Goal: Information Seeking & Learning: Learn about a topic

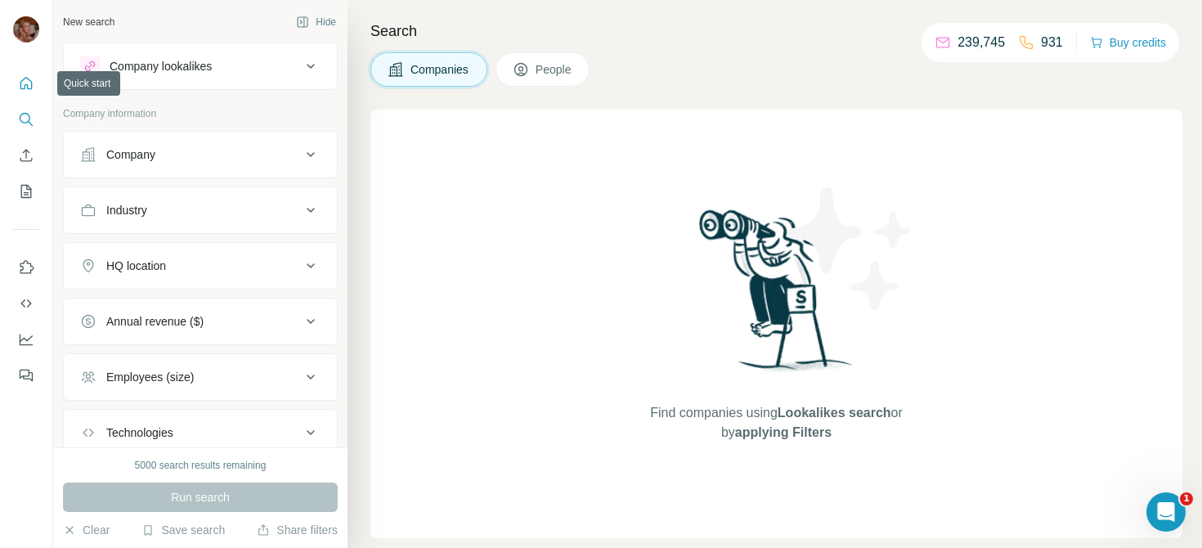
click at [22, 83] on icon "Quick start" at bounding box center [26, 83] width 16 height 16
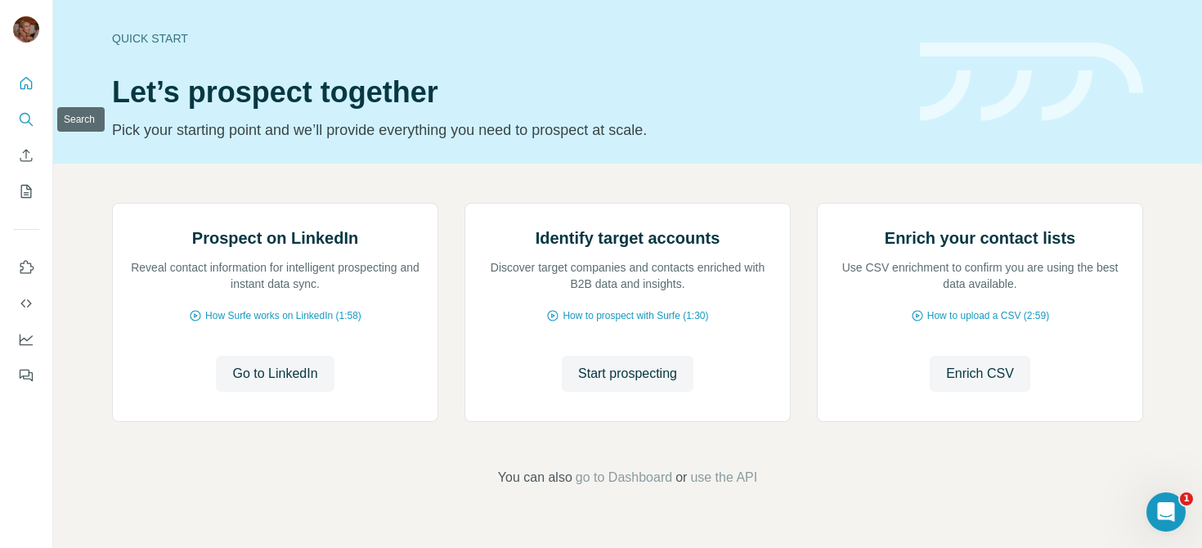
click at [21, 119] on icon "Search" at bounding box center [26, 119] width 16 height 16
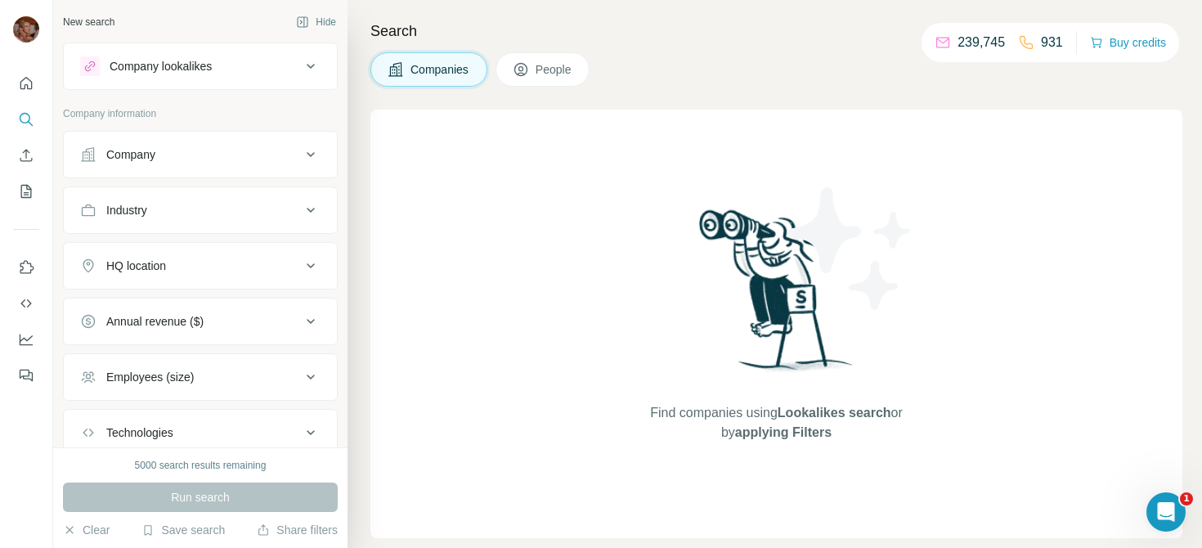
click at [222, 157] on div "Company" at bounding box center [190, 154] width 221 height 16
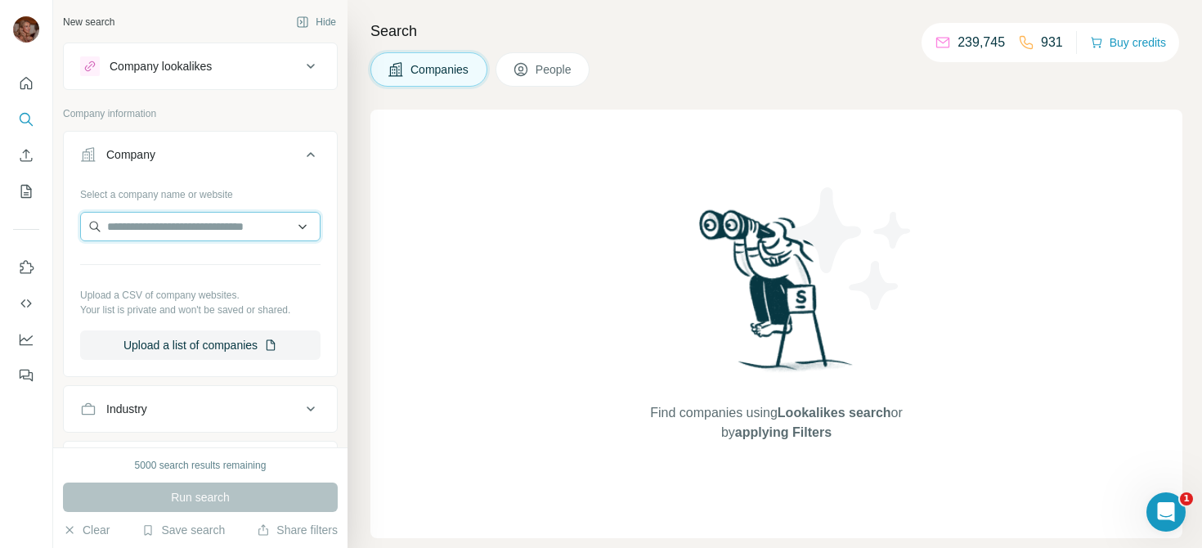
click at [197, 226] on input "text" at bounding box center [200, 226] width 240 height 29
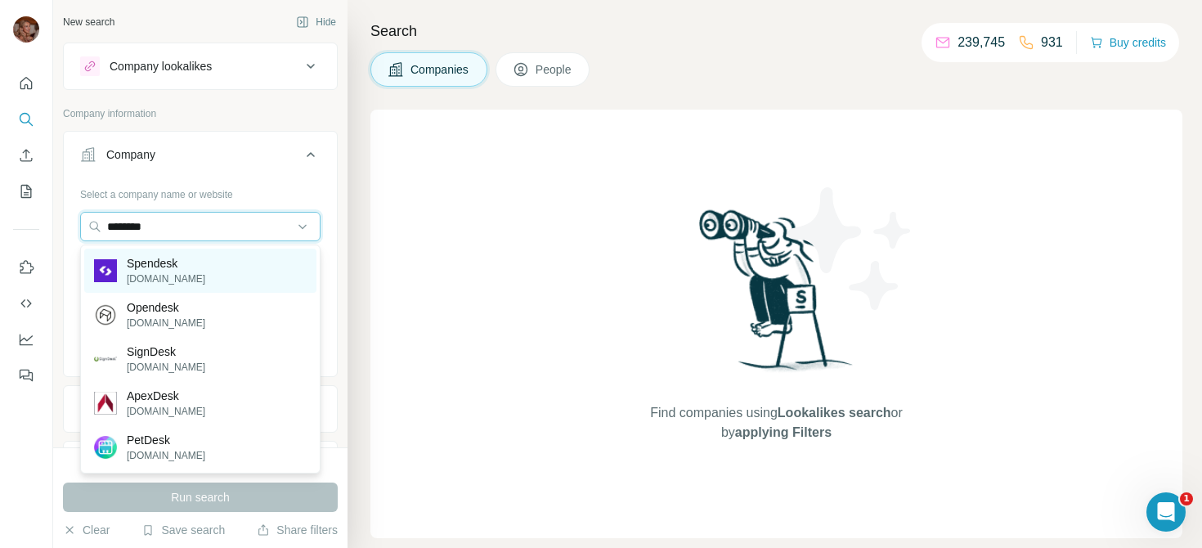
type input "********"
click at [166, 279] on p "[DOMAIN_NAME]" at bounding box center [166, 279] width 79 height 15
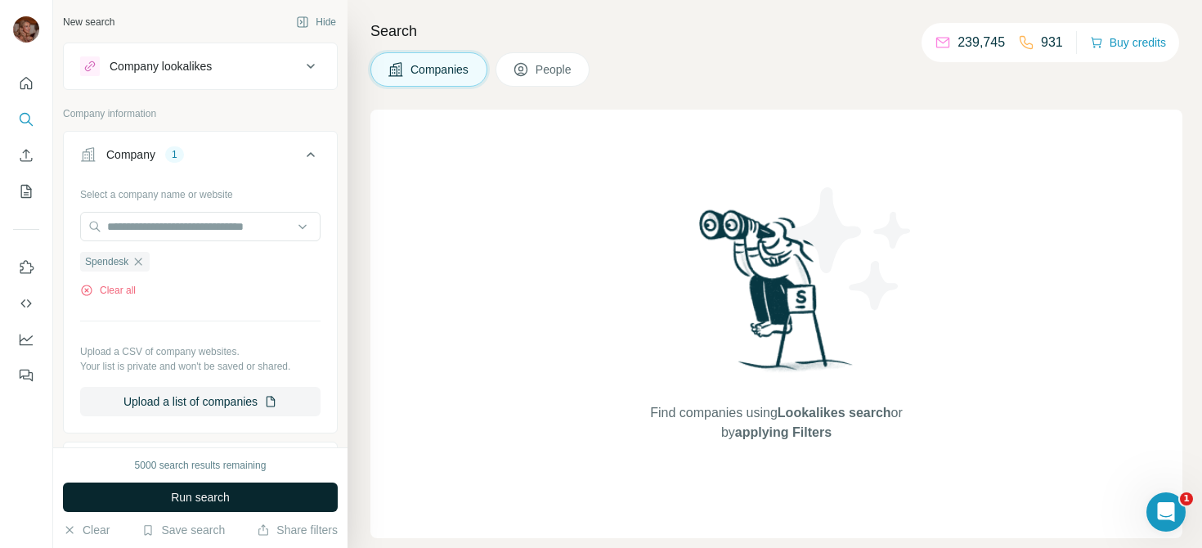
click at [204, 489] on span "Run search" at bounding box center [200, 497] width 59 height 16
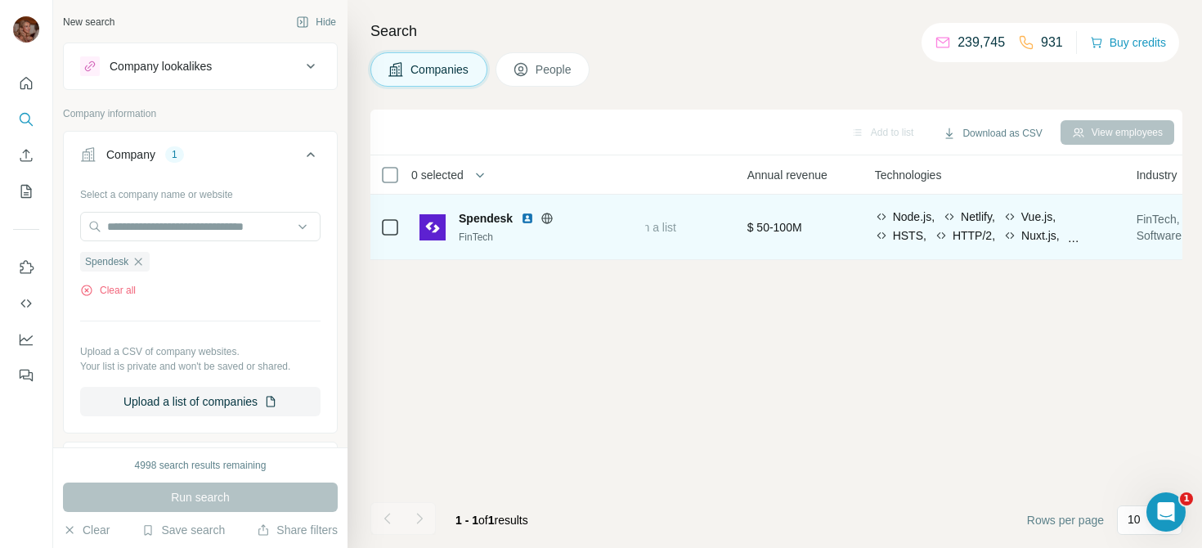
scroll to position [0, 583]
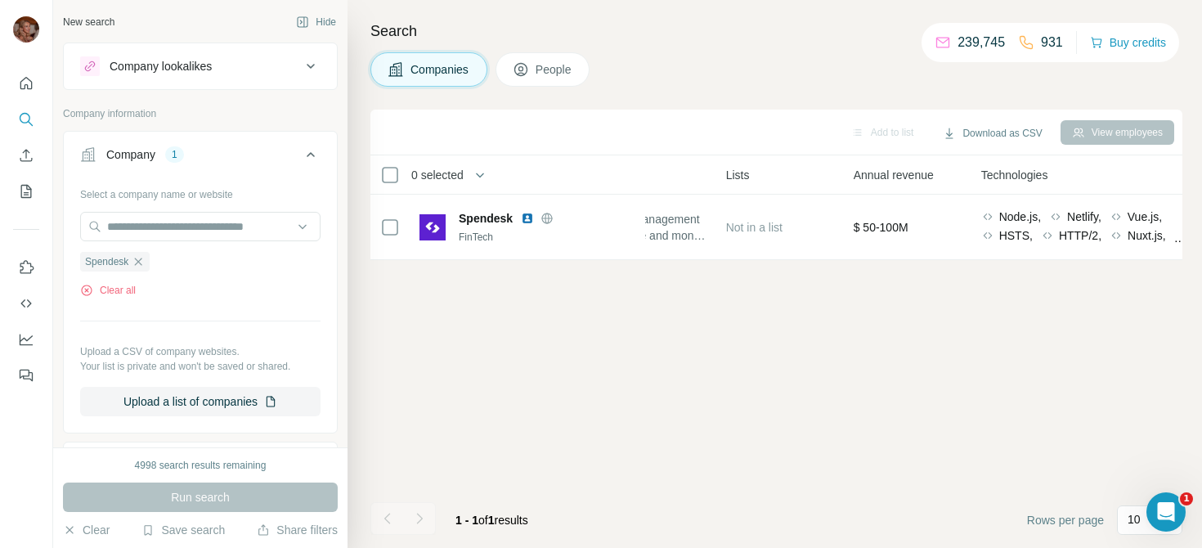
click at [553, 69] on span "People" at bounding box center [555, 69] width 38 height 16
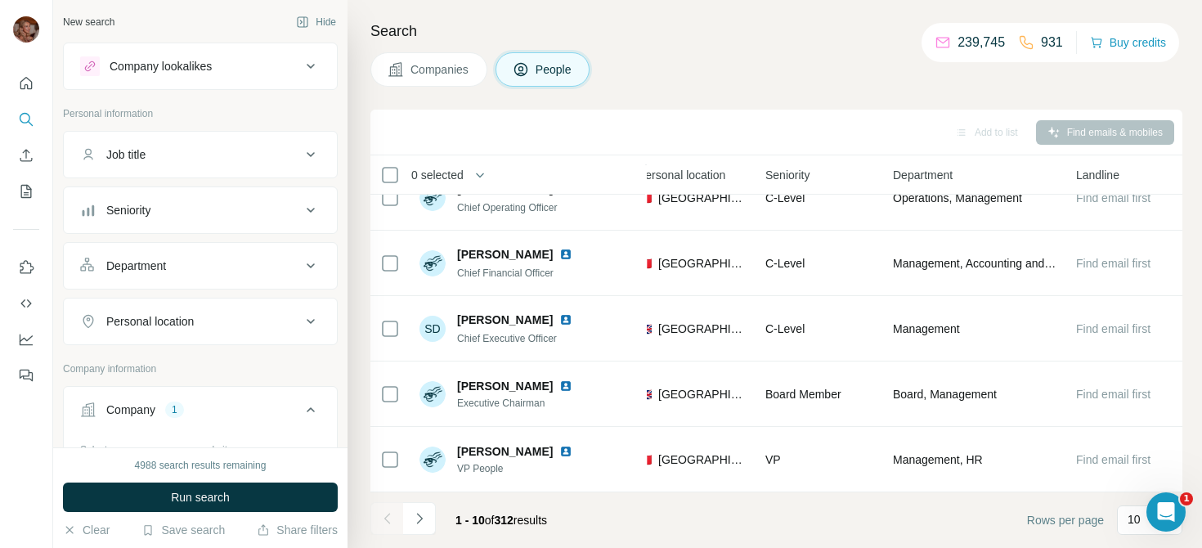
scroll to position [0, 583]
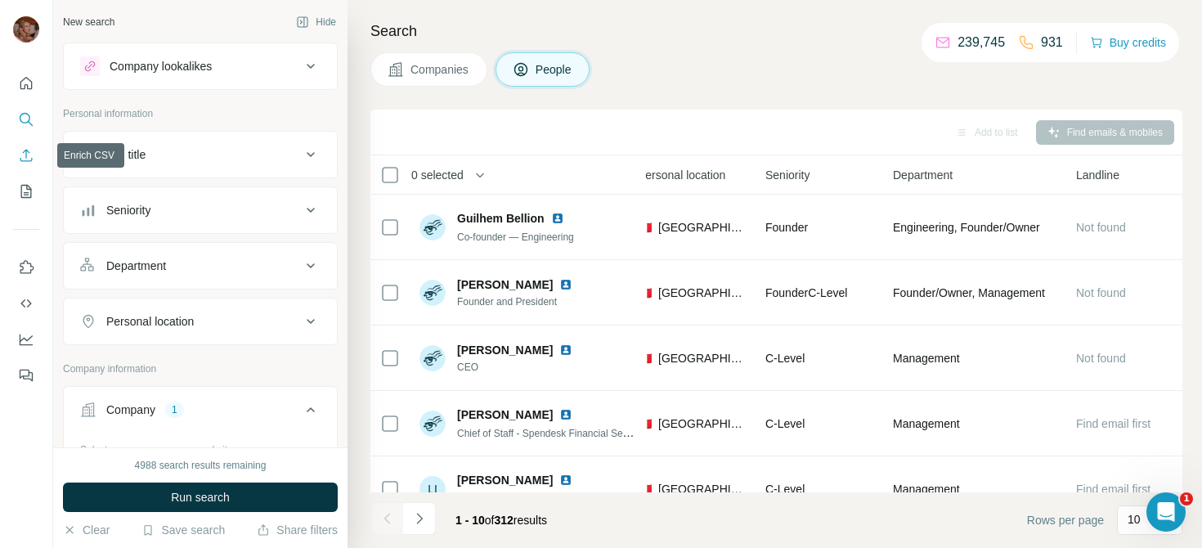
click at [22, 147] on icon "Enrich CSV" at bounding box center [26, 155] width 16 height 16
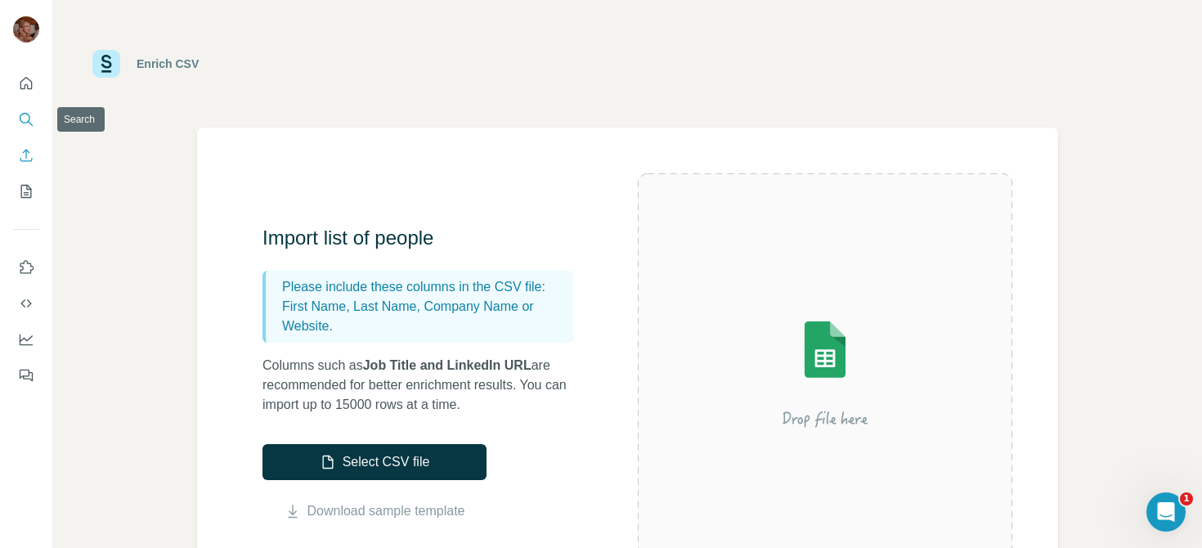
click at [26, 120] on icon "Search" at bounding box center [26, 119] width 16 height 16
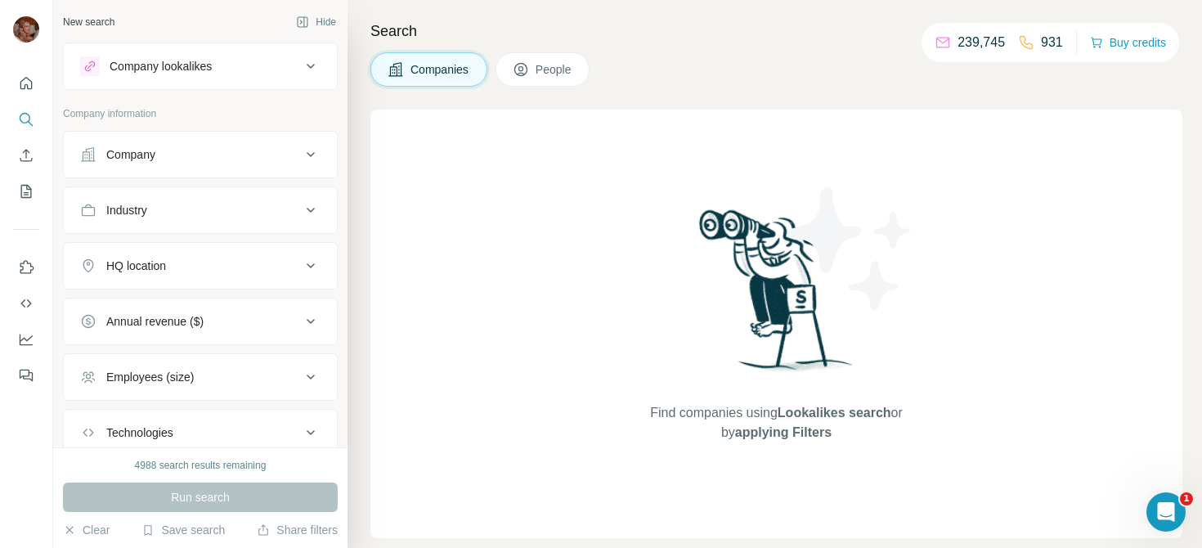
click at [238, 173] on button "Company" at bounding box center [200, 154] width 273 height 39
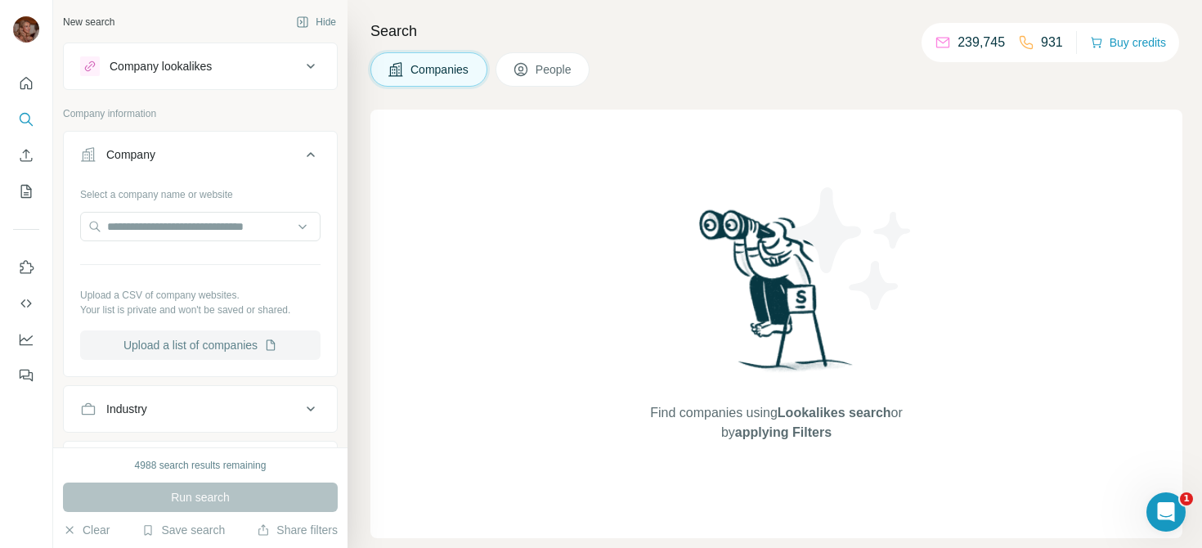
click at [224, 337] on button "Upload a list of companies" at bounding box center [200, 344] width 240 height 29
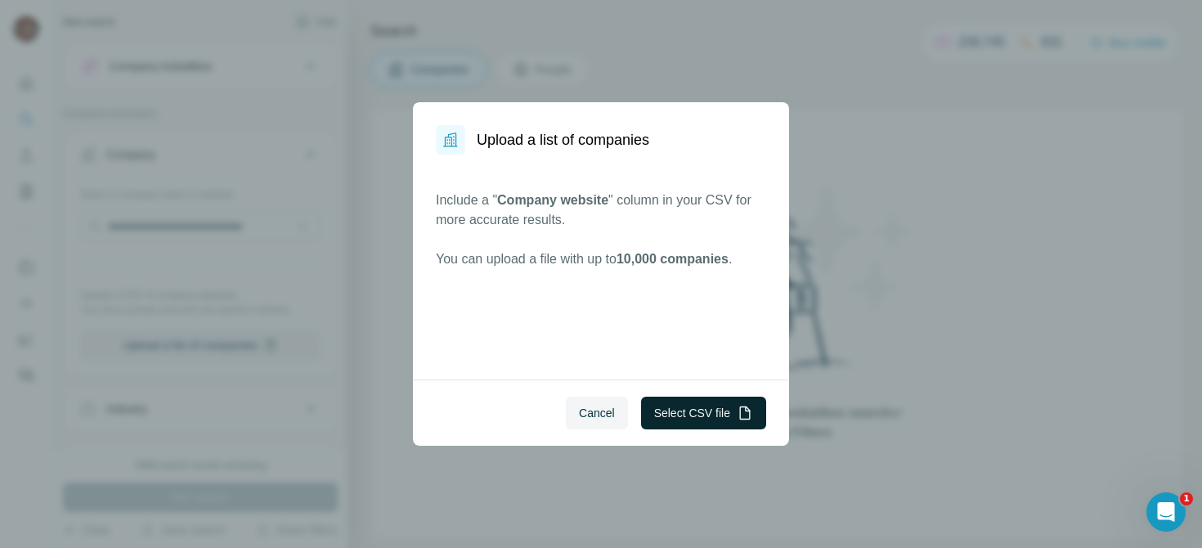
click at [725, 415] on button "Select CSV file" at bounding box center [703, 413] width 125 height 33
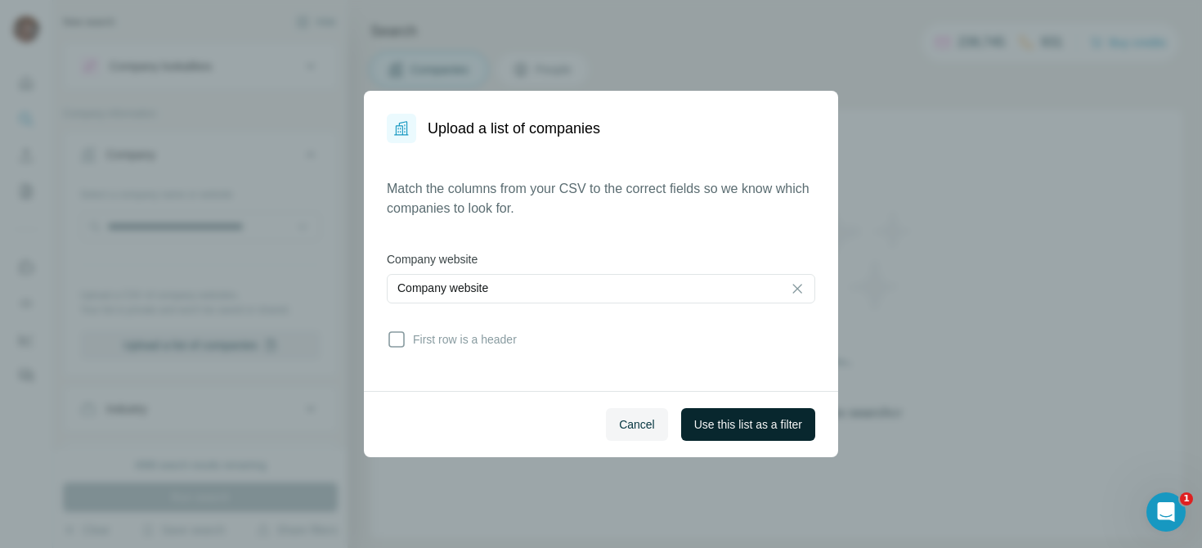
click at [733, 428] on span "Use this list as a filter" at bounding box center [748, 424] width 108 height 16
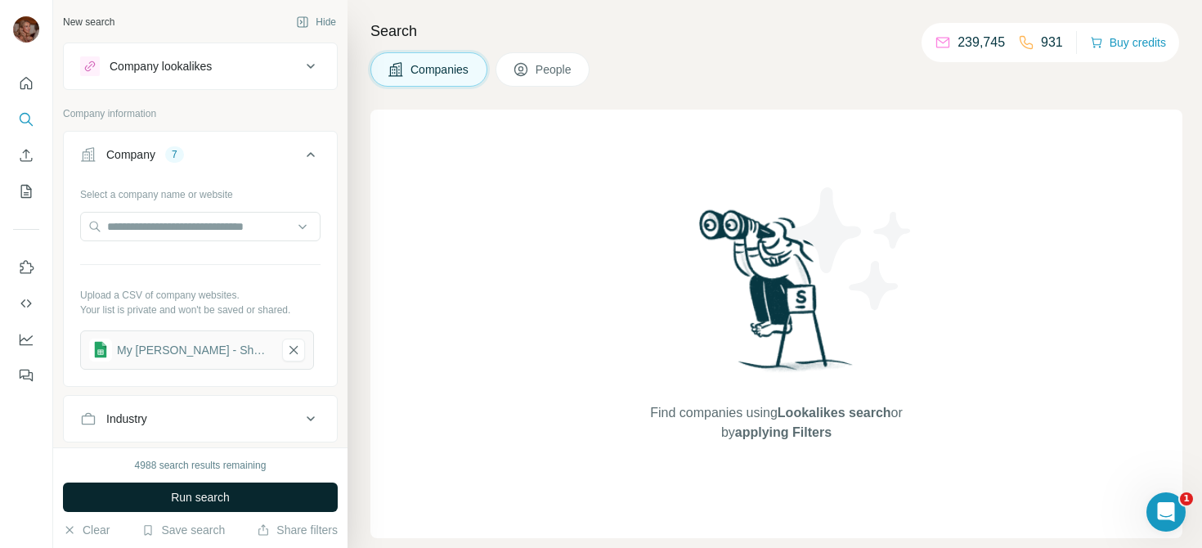
click at [213, 493] on span "Run search" at bounding box center [200, 497] width 59 height 16
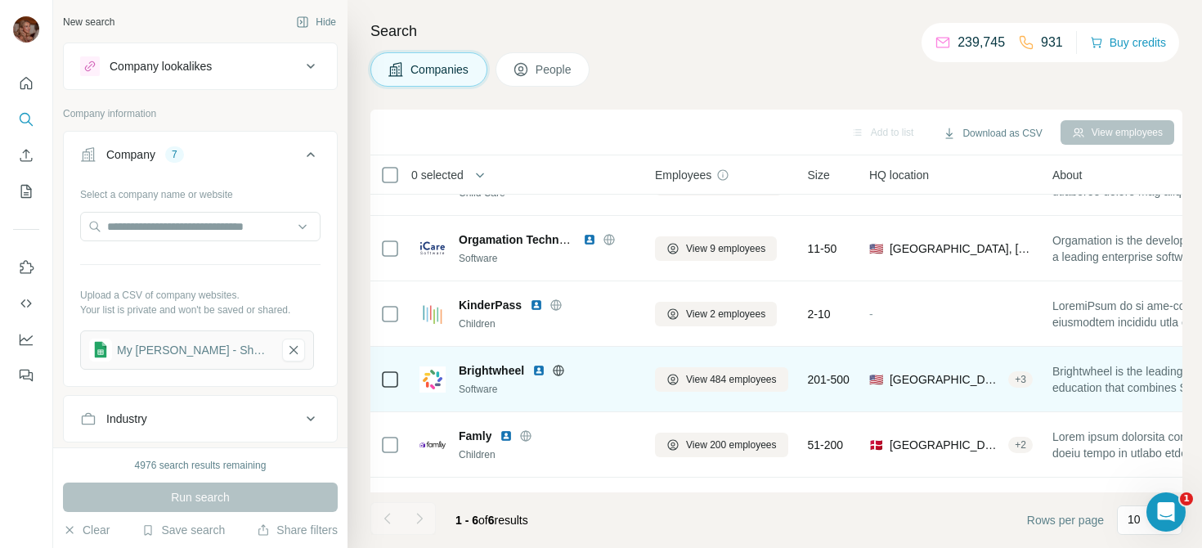
scroll to position [36, 0]
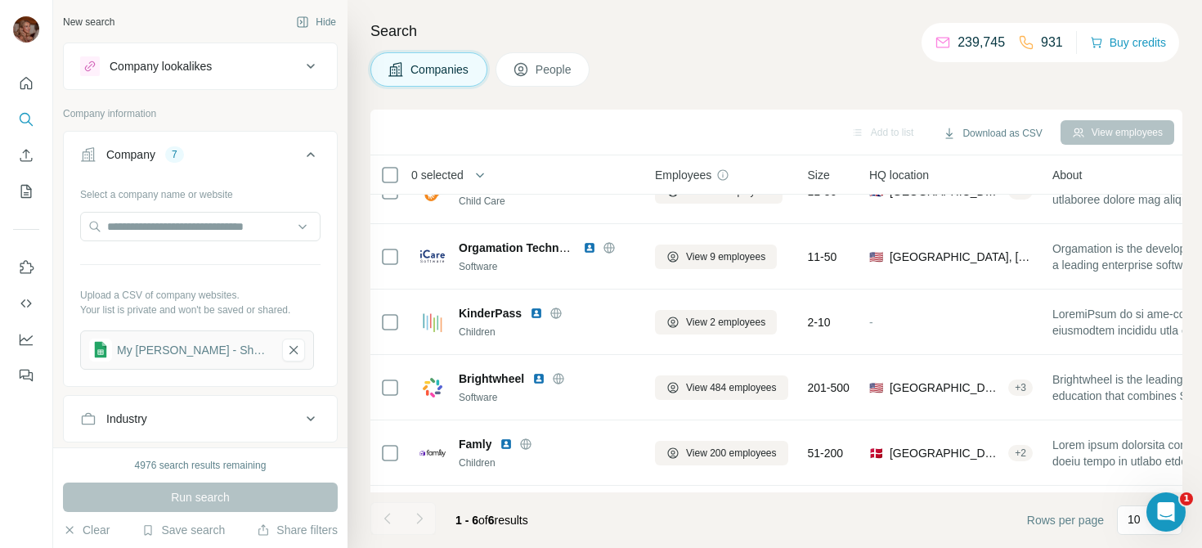
click at [558, 69] on span "People" at bounding box center [555, 69] width 38 height 16
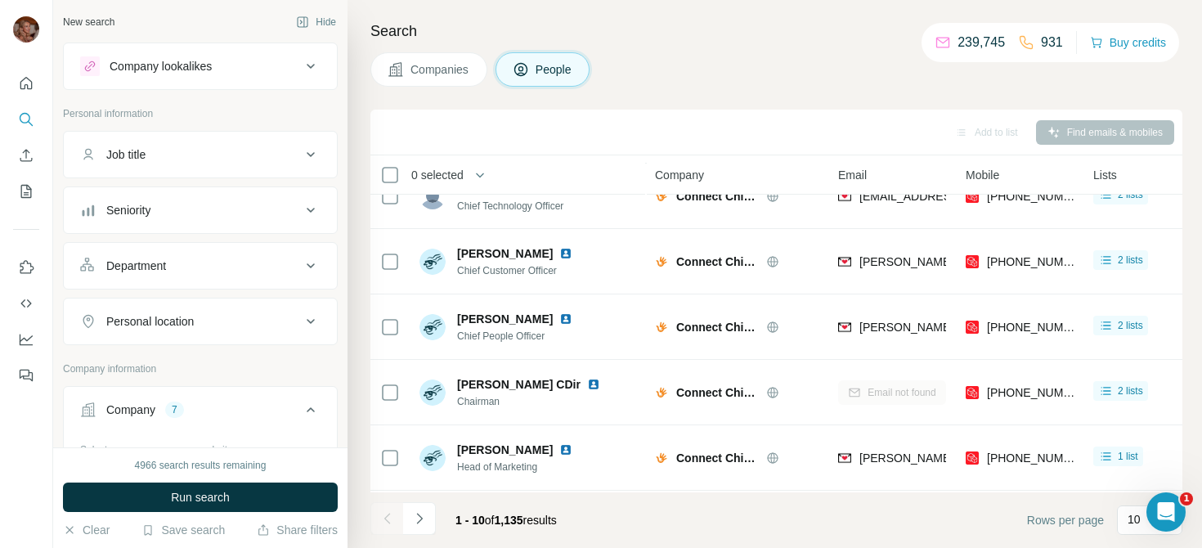
scroll to position [94, 0]
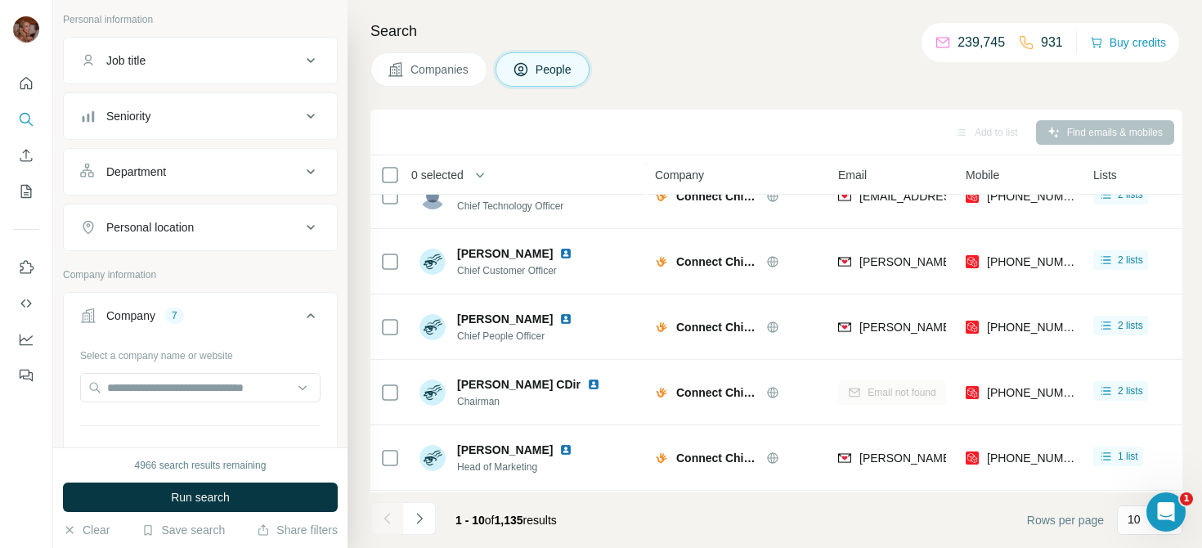
click at [229, 117] on div "Seniority" at bounding box center [190, 116] width 221 height 16
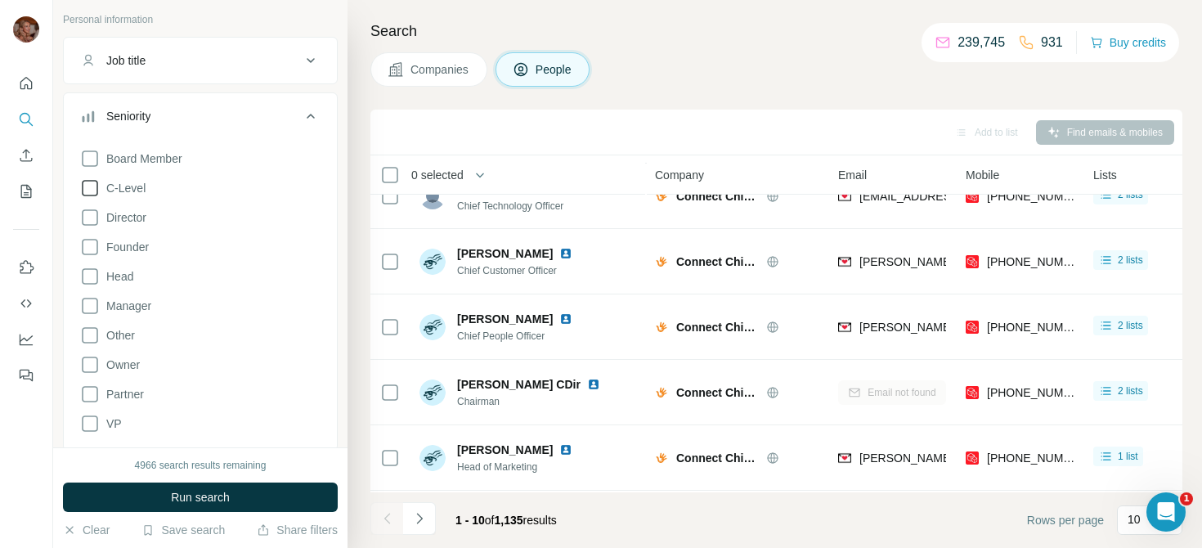
click at [124, 186] on span "C-Level" at bounding box center [123, 188] width 46 height 16
click at [186, 496] on span "Run search" at bounding box center [200, 497] width 59 height 16
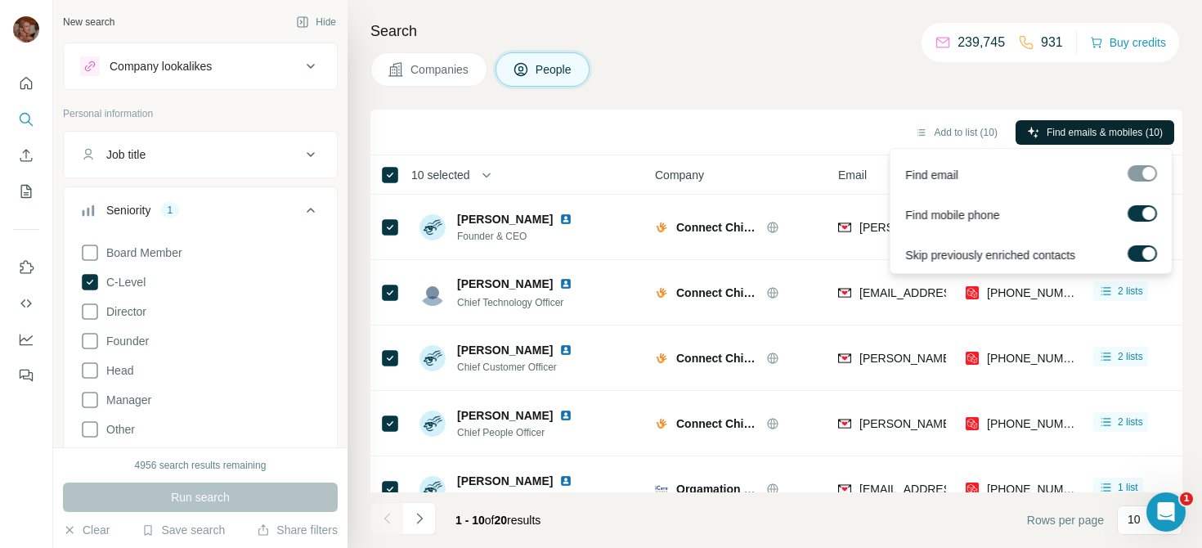
click at [1062, 130] on span "Find emails & mobiles (10)" at bounding box center [1105, 132] width 116 height 15
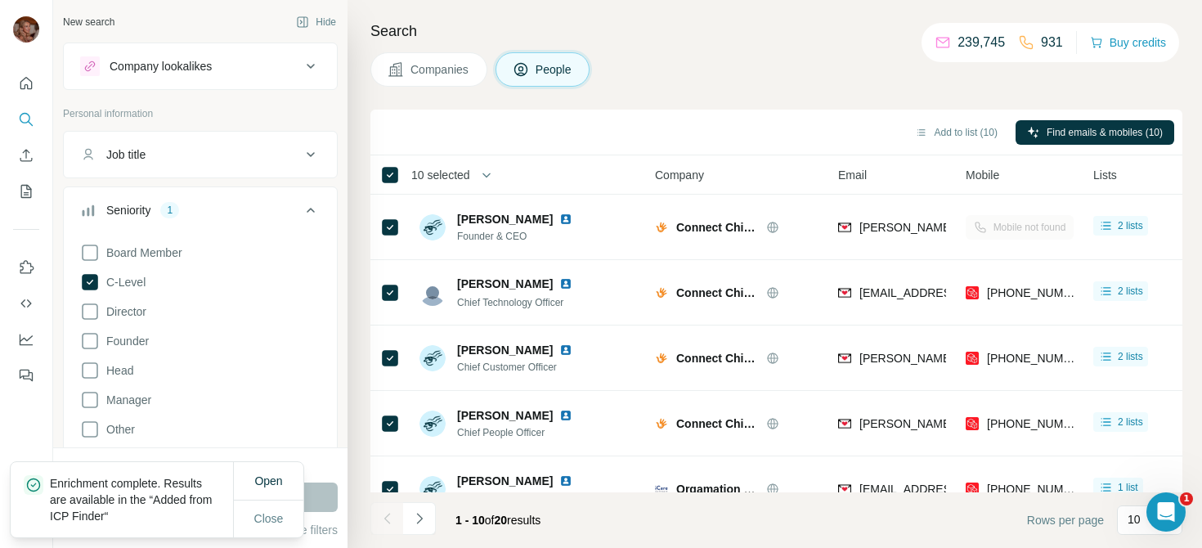
click at [854, 92] on div "Search Companies People Add to list (10) Find emails & mobiles (10) 10 selected…" at bounding box center [775, 274] width 855 height 548
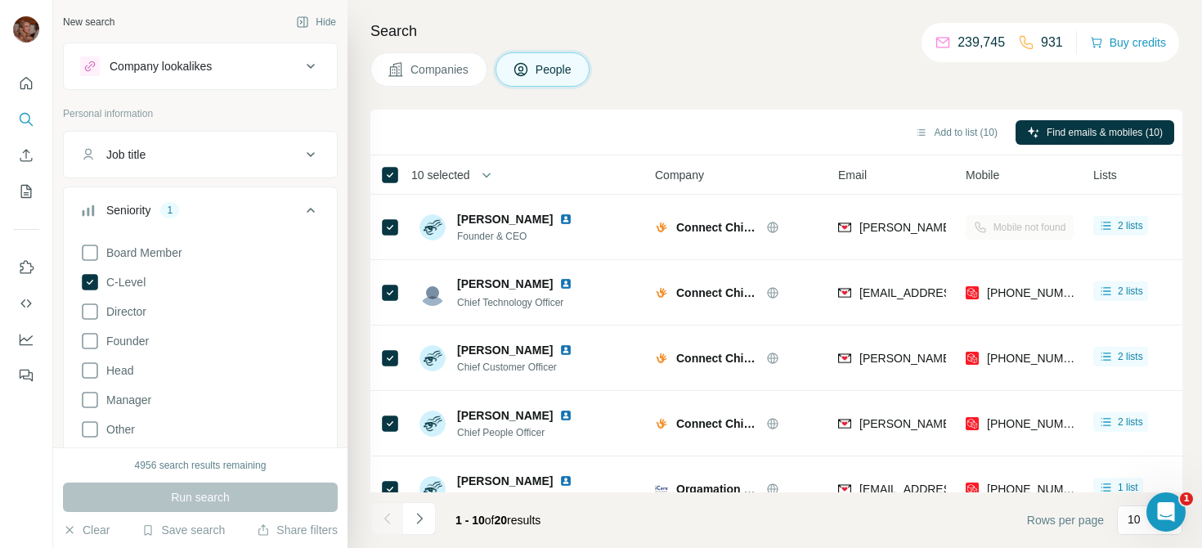
click at [808, 83] on div "Companies People" at bounding box center [777, 69] width 812 height 34
click at [31, 115] on icon "Search" at bounding box center [26, 119] width 16 height 16
click at [23, 86] on icon "Quick start" at bounding box center [26, 83] width 16 height 16
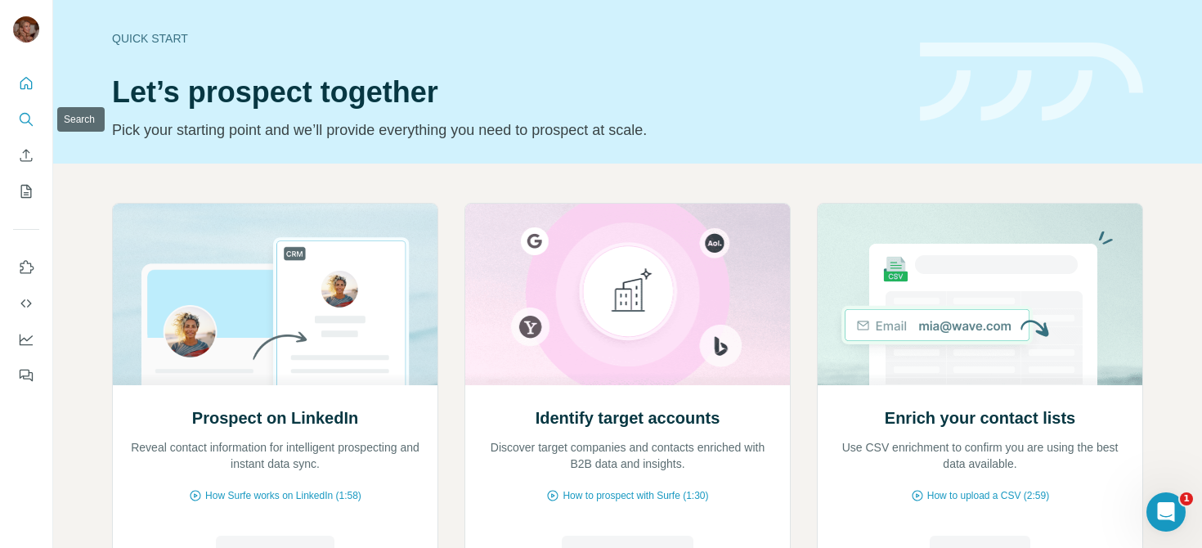
click at [25, 119] on icon "Search" at bounding box center [26, 119] width 16 height 16
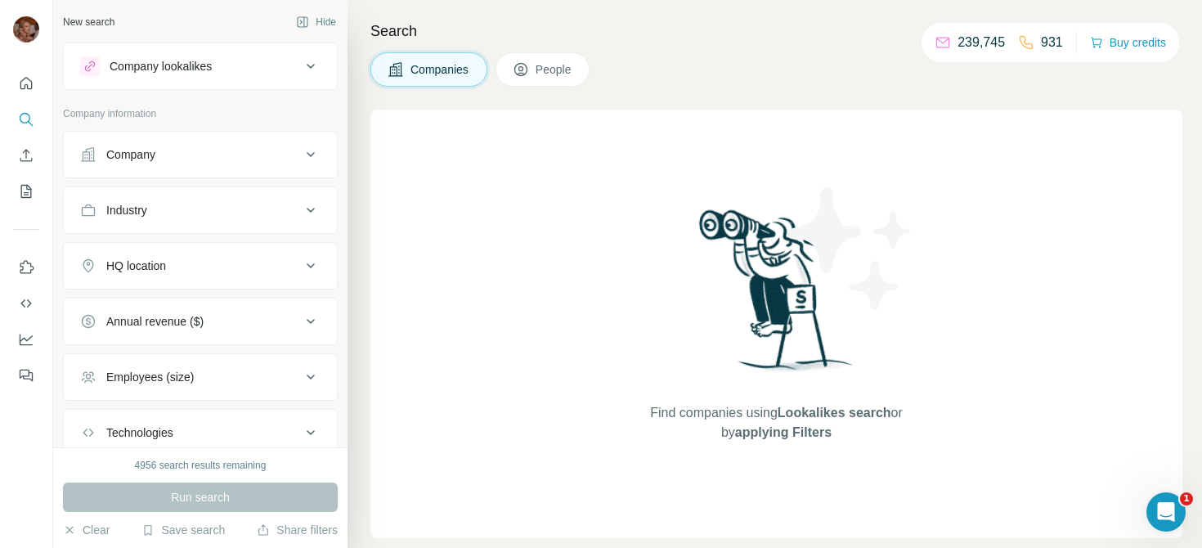
click at [150, 85] on button "Company lookalikes" at bounding box center [200, 66] width 273 height 39
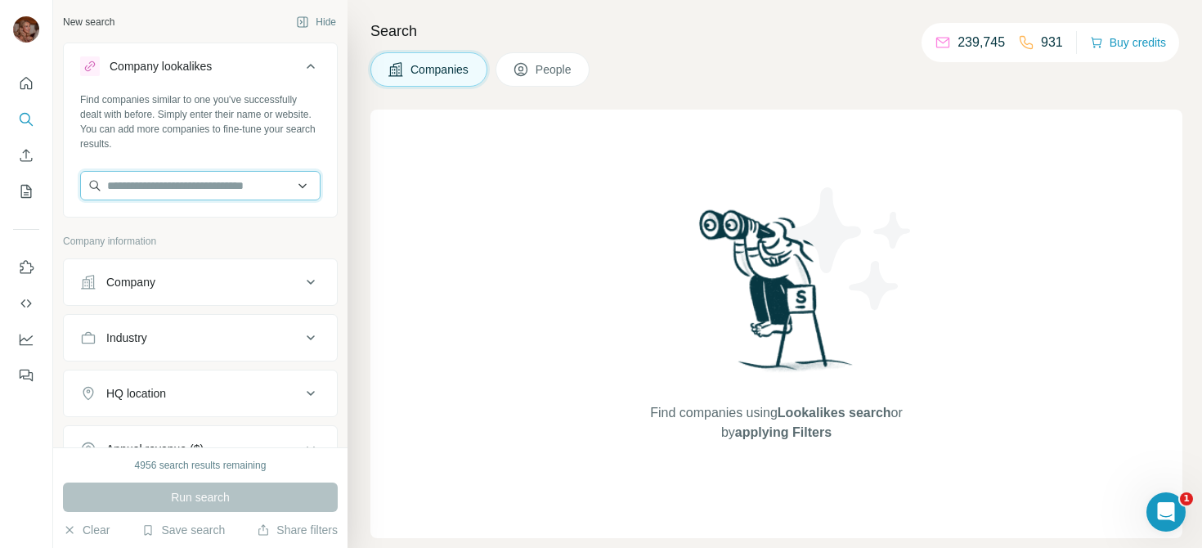
click at [177, 188] on input "text" at bounding box center [200, 185] width 240 height 29
click at [191, 286] on div "Company" at bounding box center [190, 282] width 221 height 16
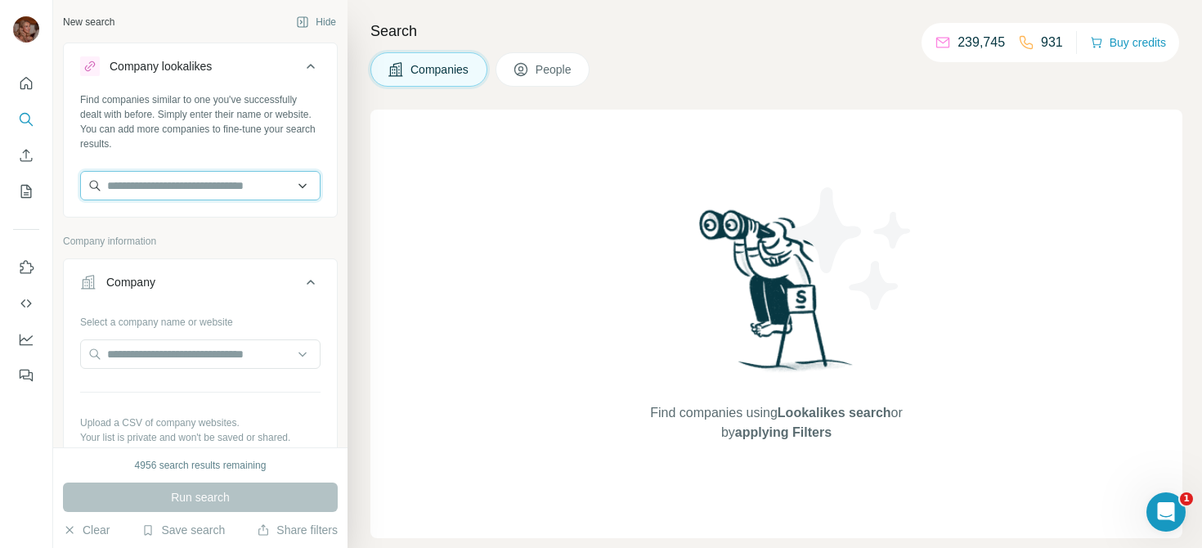
click at [190, 181] on input "text" at bounding box center [200, 185] width 240 height 29
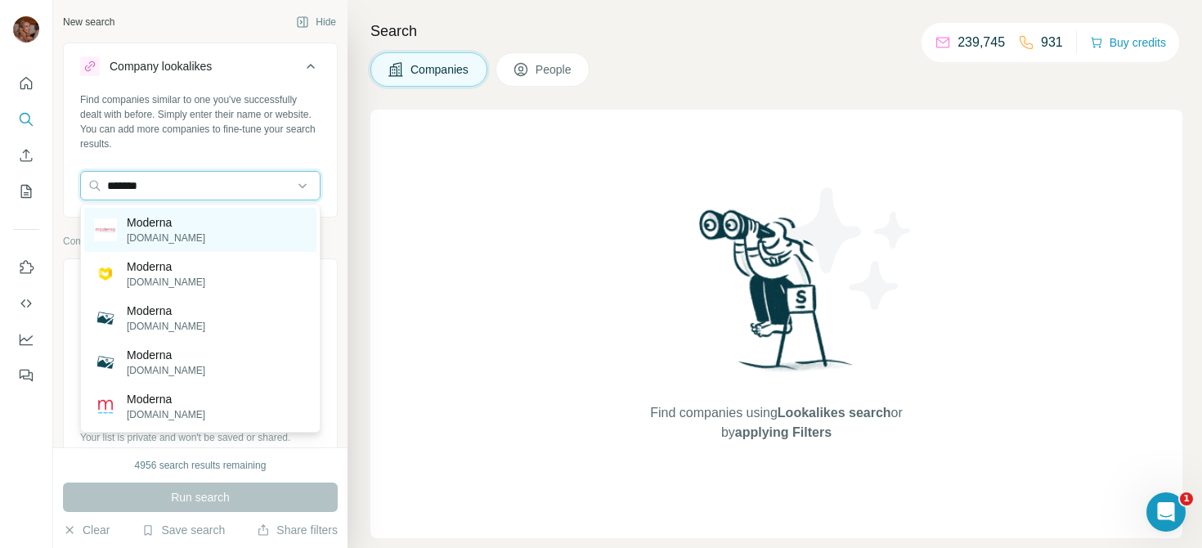
type input "*******"
click at [166, 223] on p "Moderna" at bounding box center [166, 222] width 79 height 16
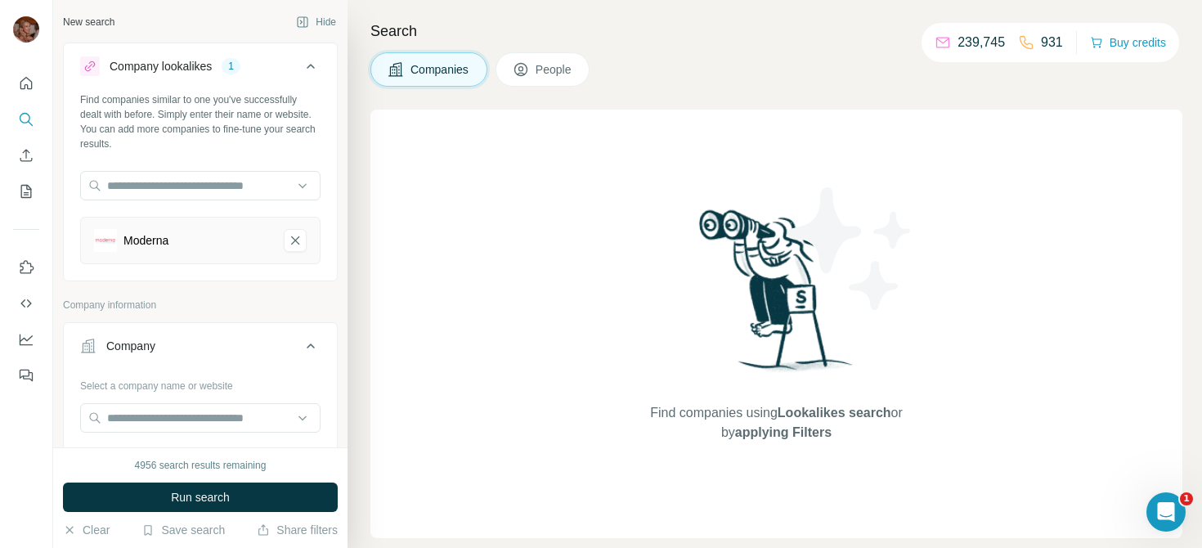
click at [190, 506] on button "Run search" at bounding box center [200, 497] width 275 height 29
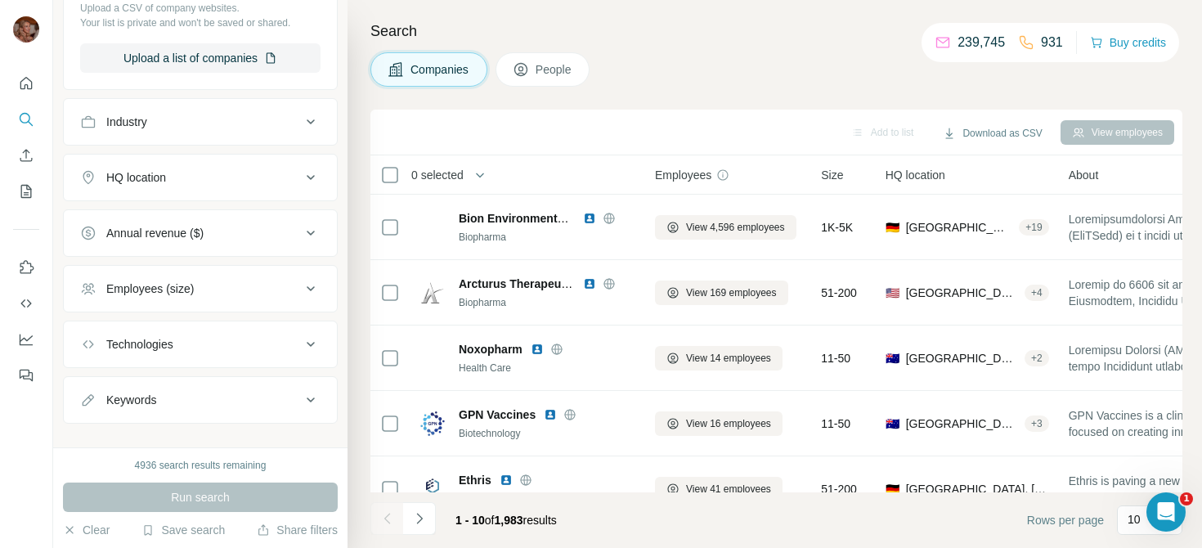
scroll to position [499, 0]
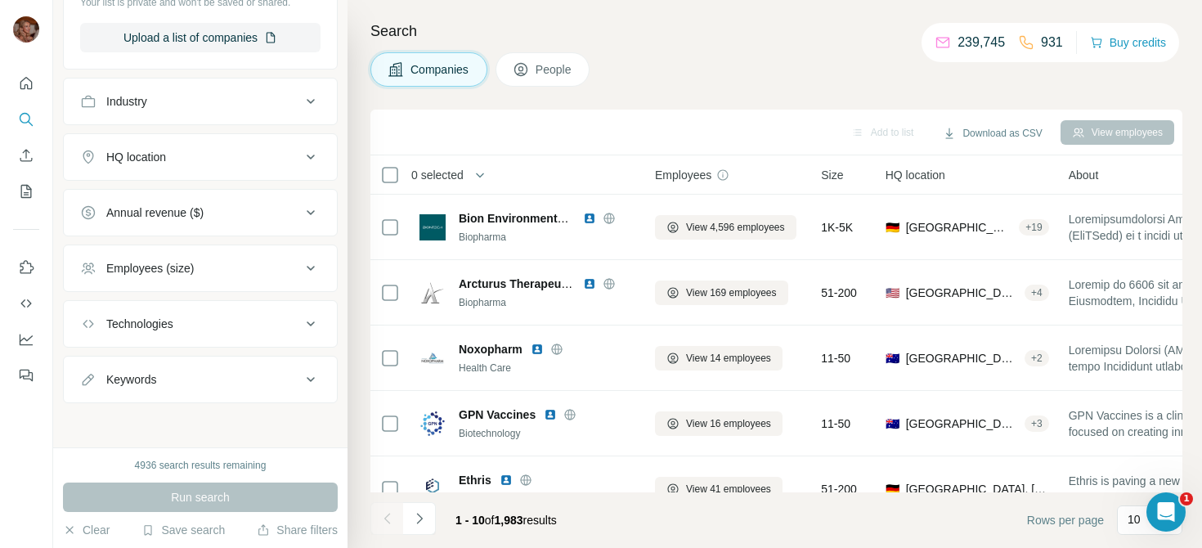
click at [308, 159] on icon at bounding box center [311, 157] width 20 height 20
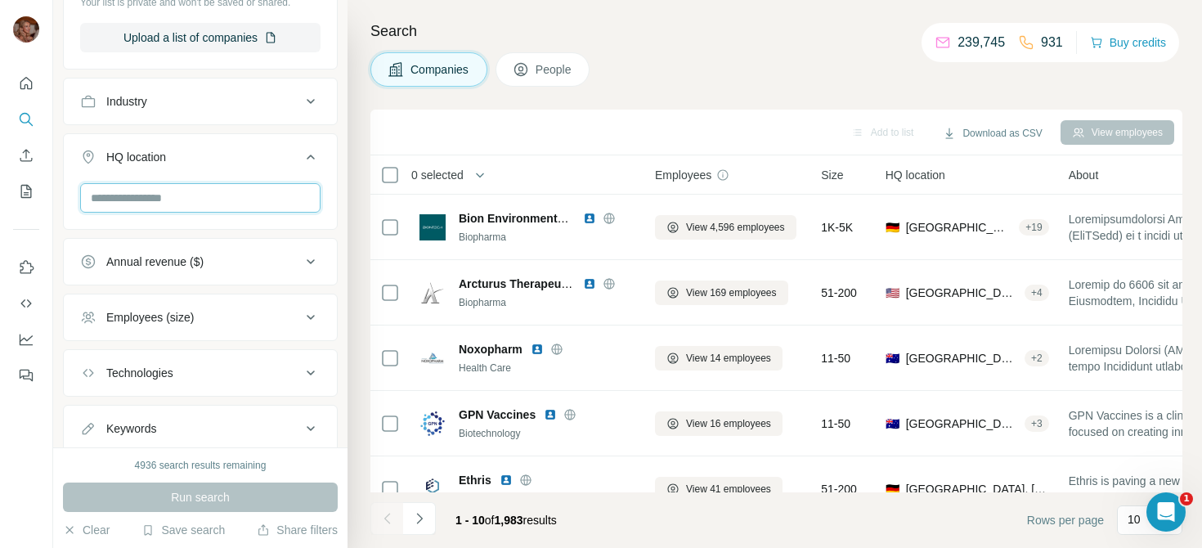
click at [195, 200] on input "text" at bounding box center [200, 197] width 240 height 29
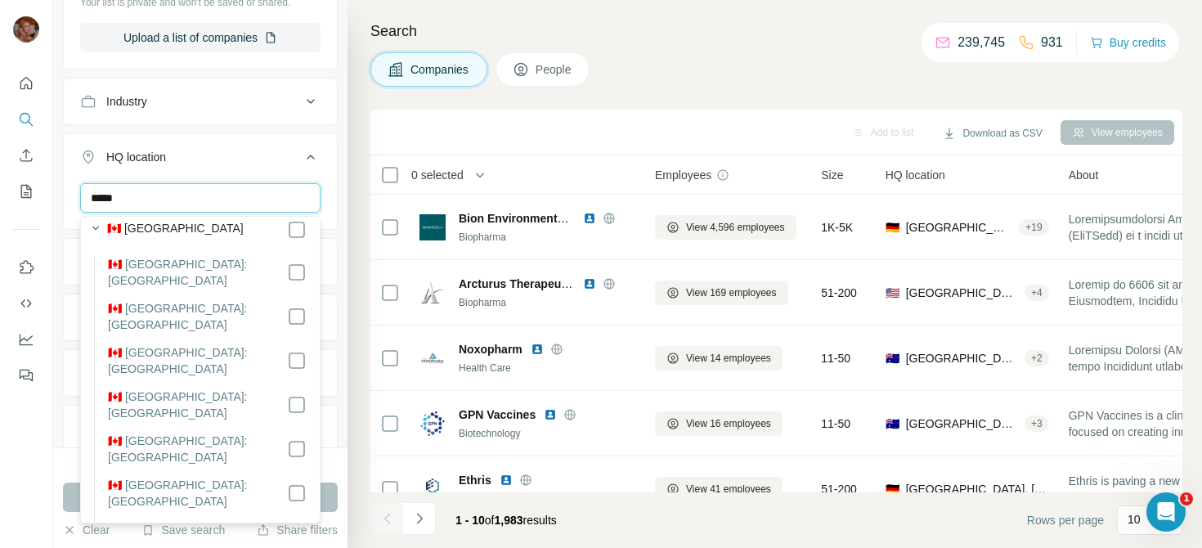
scroll to position [0, 0]
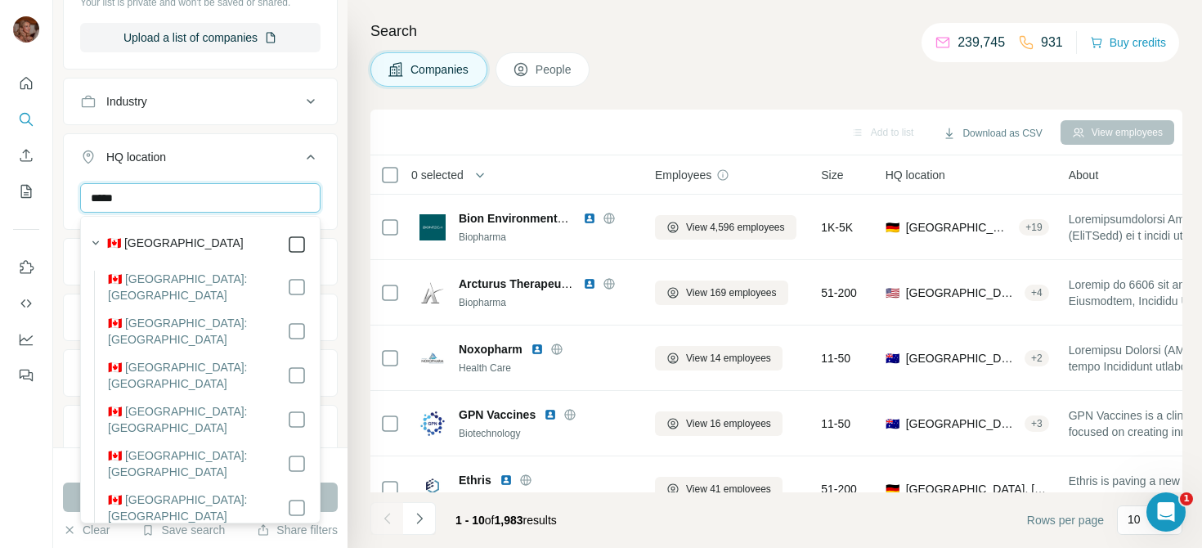
type input "*****"
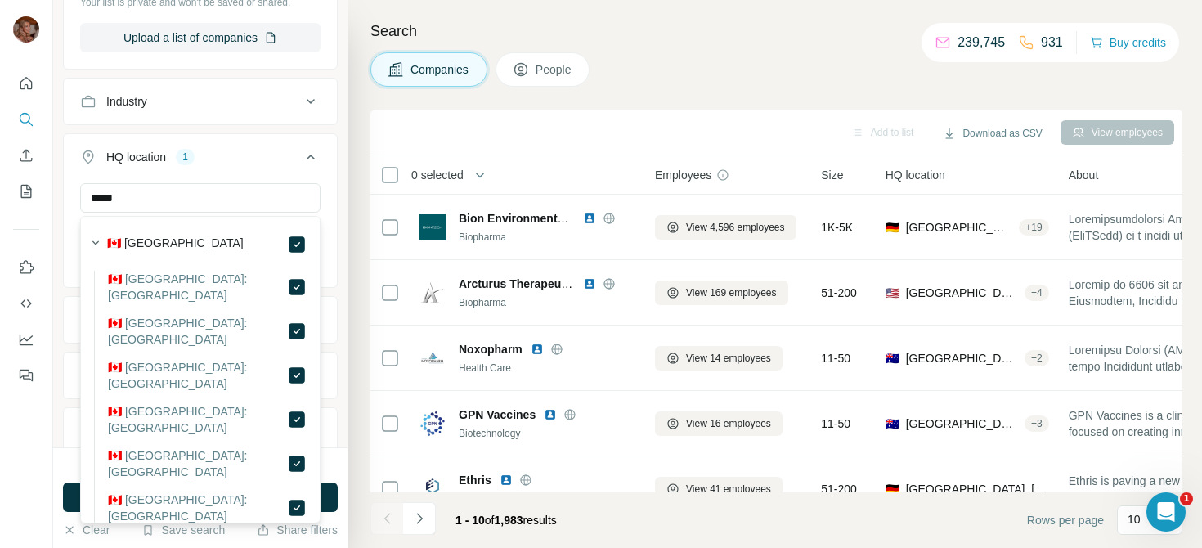
click at [346, 243] on div "New search Hide Company lookalikes 1 Find companies similar to one you've succe…" at bounding box center [200, 223] width 294 height 447
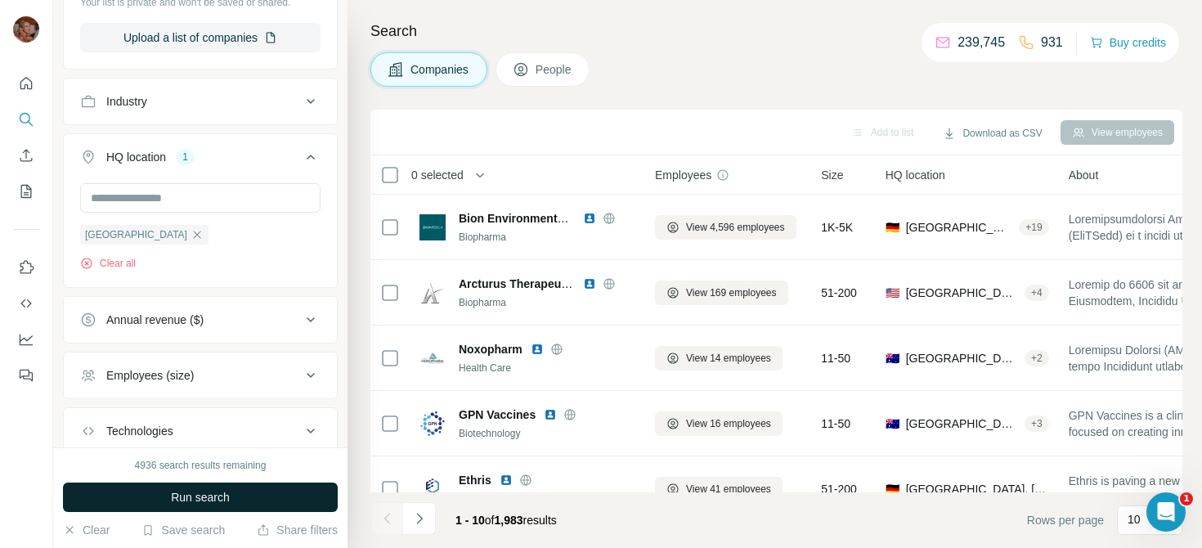
click at [225, 497] on span "Run search" at bounding box center [200, 497] width 59 height 16
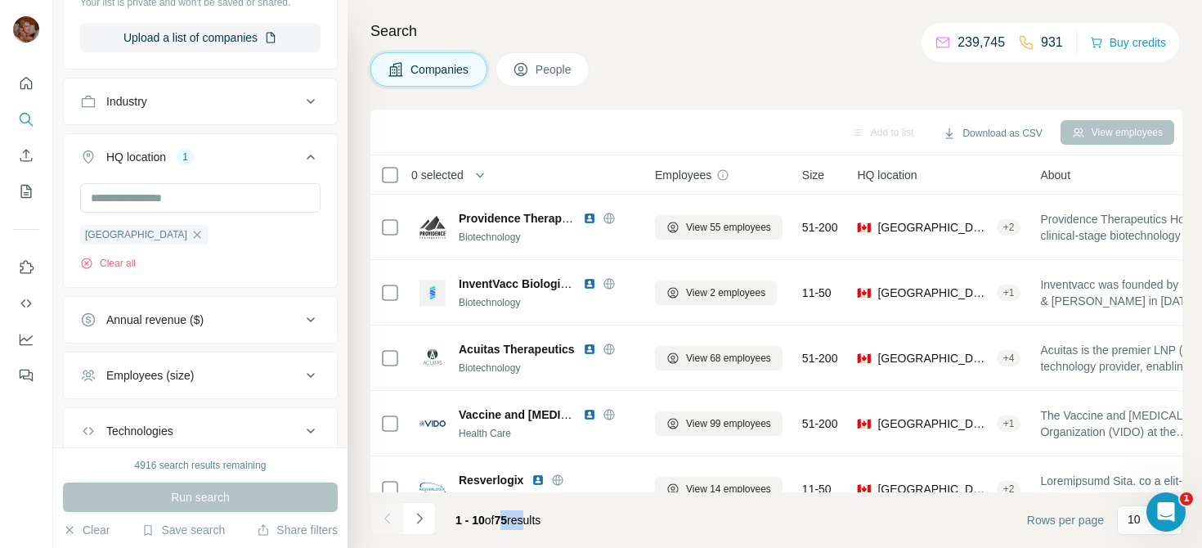
drag, startPoint x: 537, startPoint y: 523, endPoint x: 501, endPoint y: 523, distance: 36.8
click at [501, 523] on span "1 - 10 of 75 results" at bounding box center [498, 520] width 85 height 13
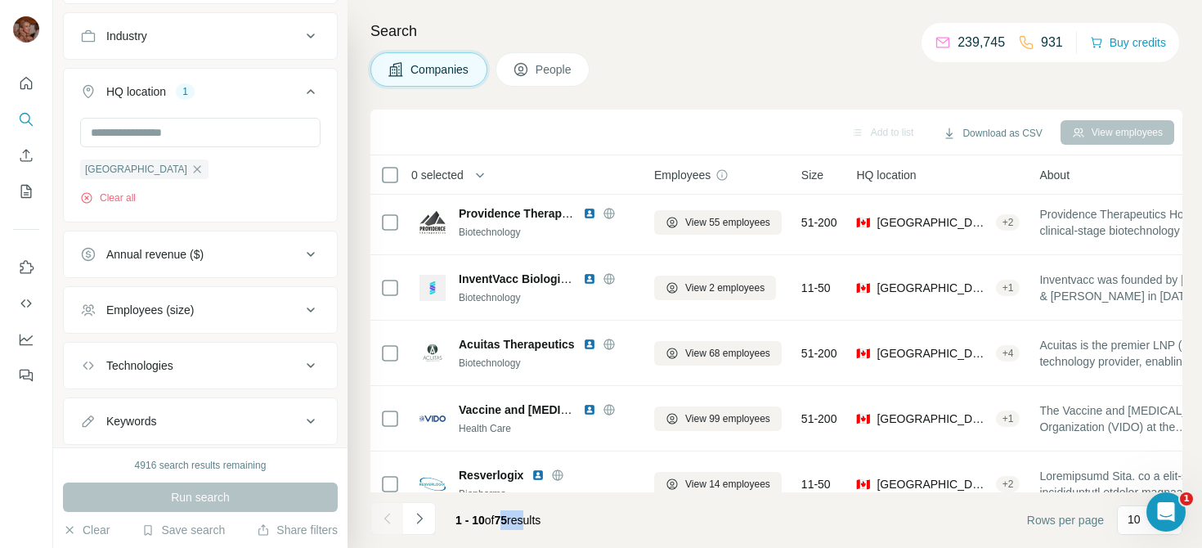
scroll to position [608, 0]
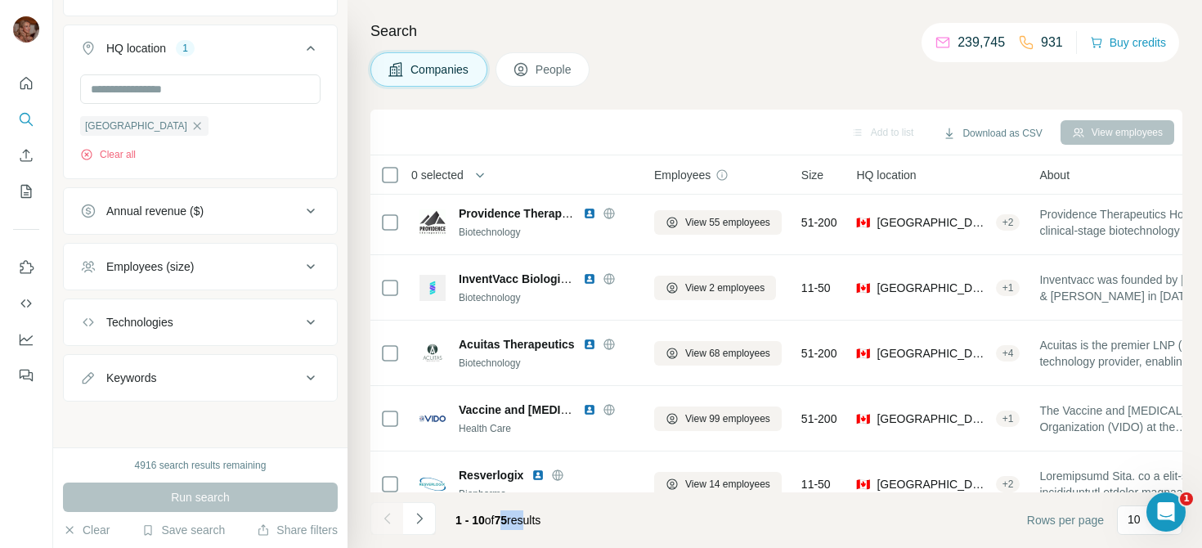
click at [238, 226] on button "Annual revenue ($)" at bounding box center [200, 210] width 273 height 39
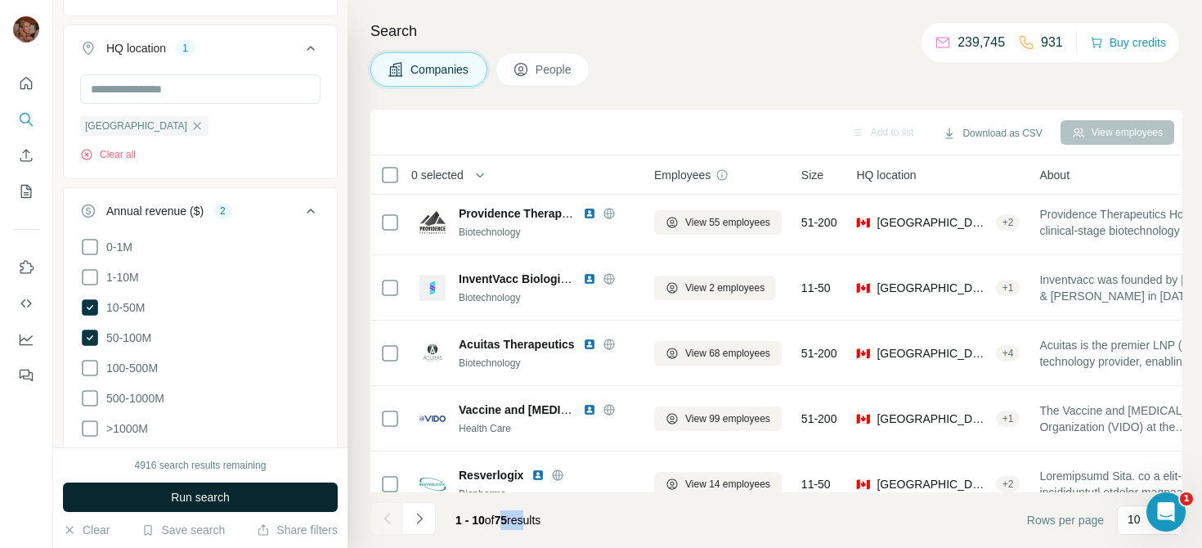
click at [207, 494] on span "Run search" at bounding box center [200, 497] width 59 height 16
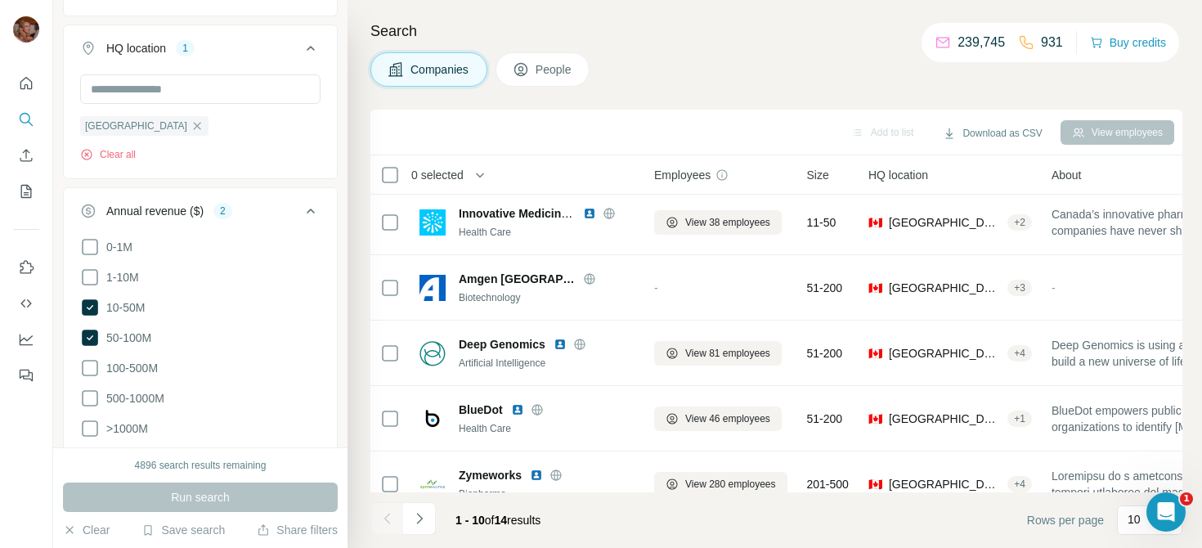
click at [559, 80] on button "People" at bounding box center [543, 69] width 95 height 34
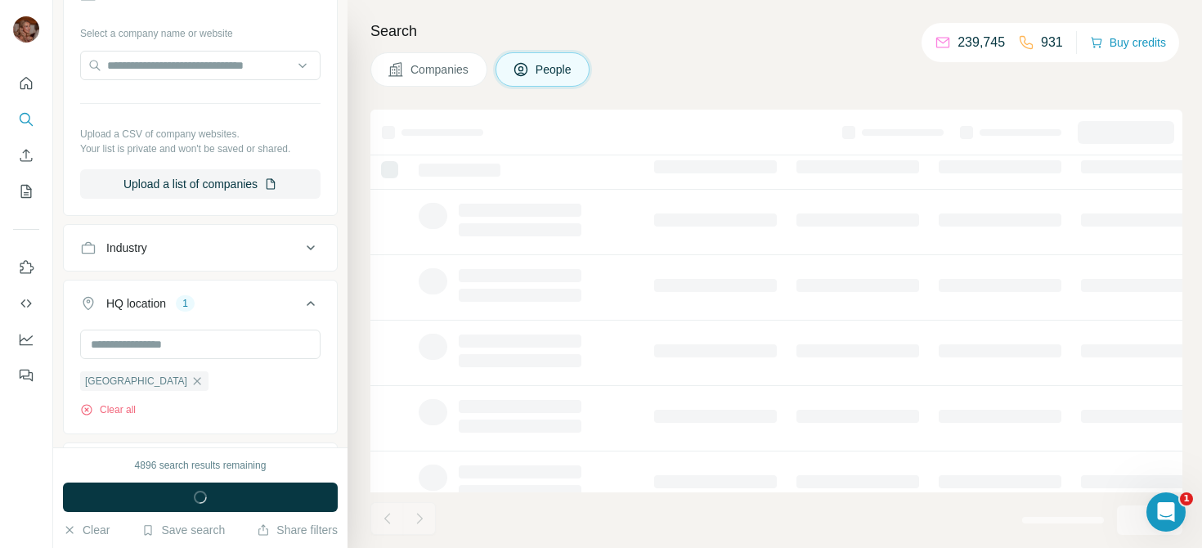
scroll to position [863, 0]
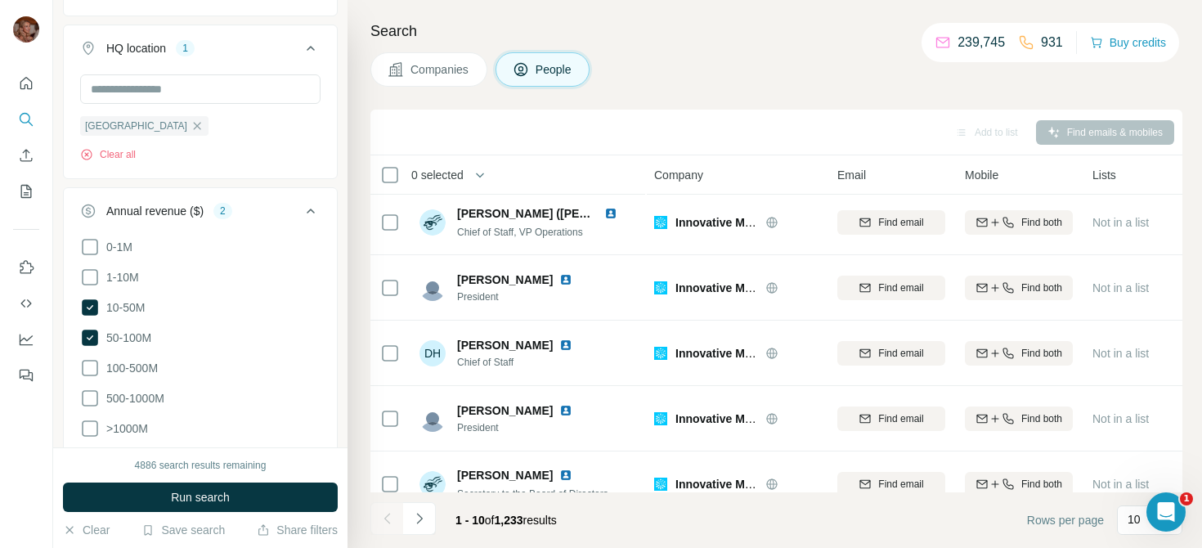
click at [586, 93] on div "Search Companies People Add to list Find emails & mobiles 0 selected People Com…" at bounding box center [775, 274] width 855 height 548
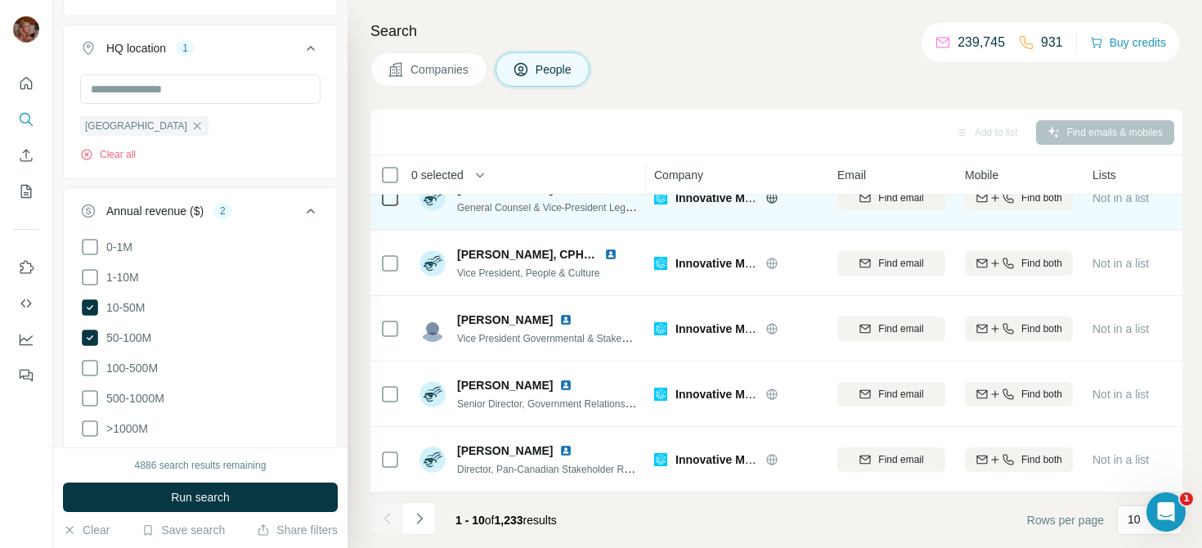
scroll to position [0, 1]
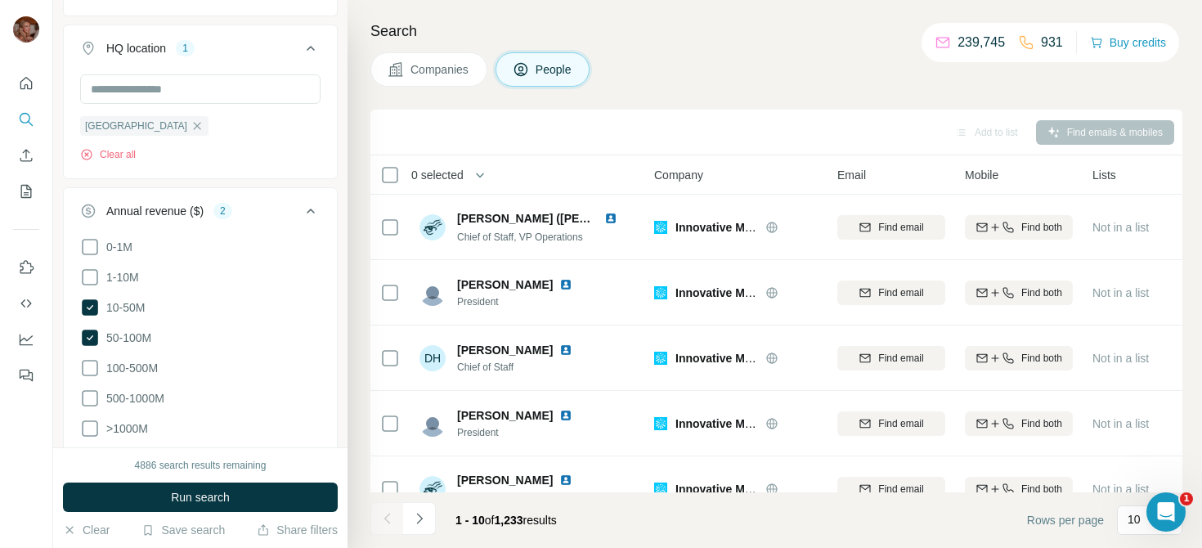
click at [433, 61] on span "Companies" at bounding box center [441, 69] width 60 height 16
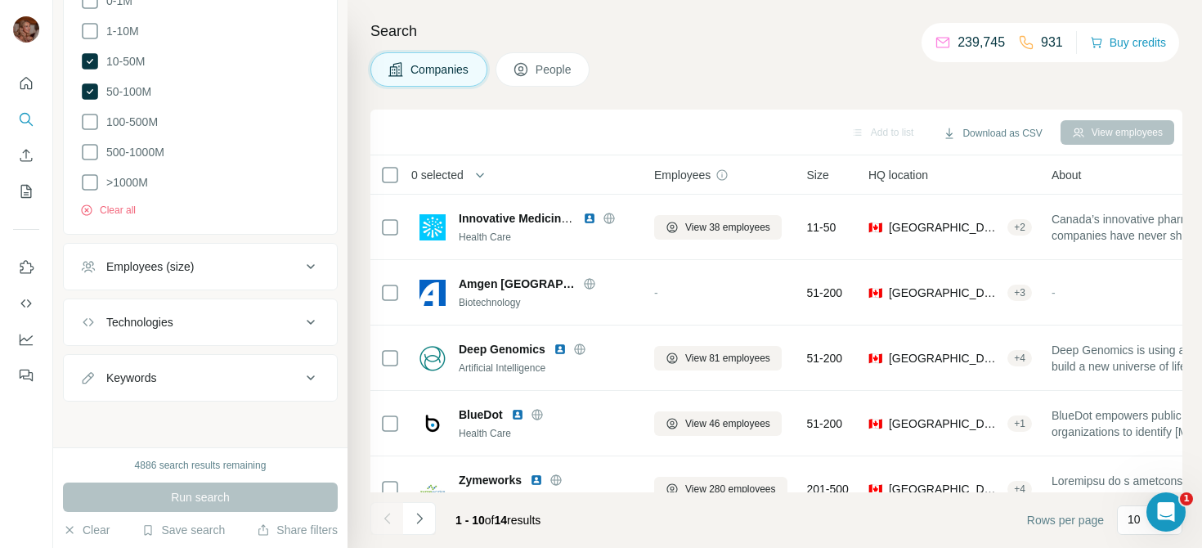
scroll to position [608, 0]
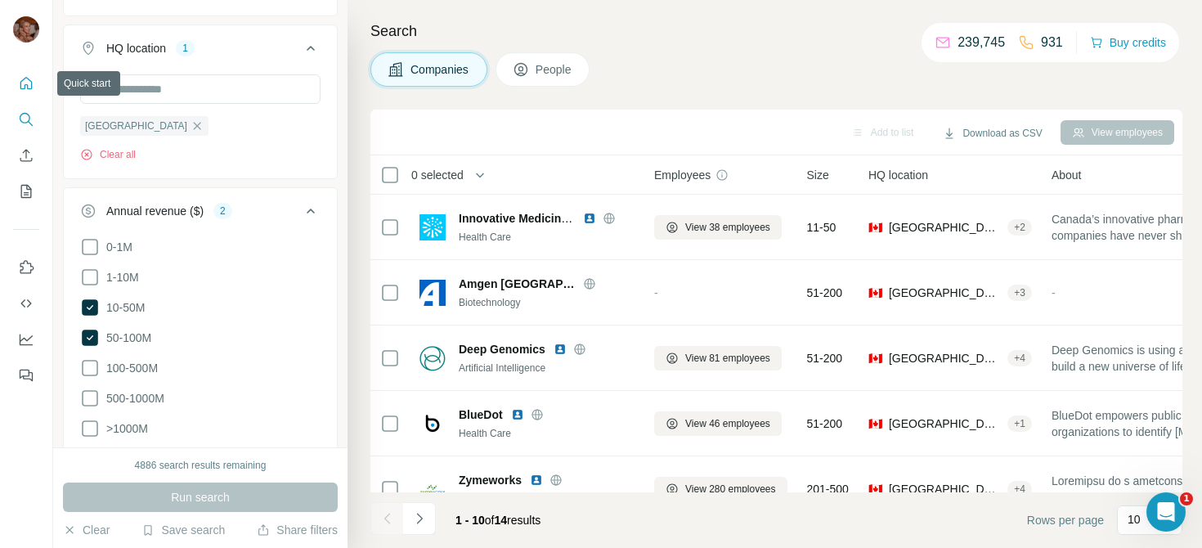
click at [18, 82] on icon "Quick start" at bounding box center [26, 83] width 16 height 16
